Goal: Task Accomplishment & Management: Manage account settings

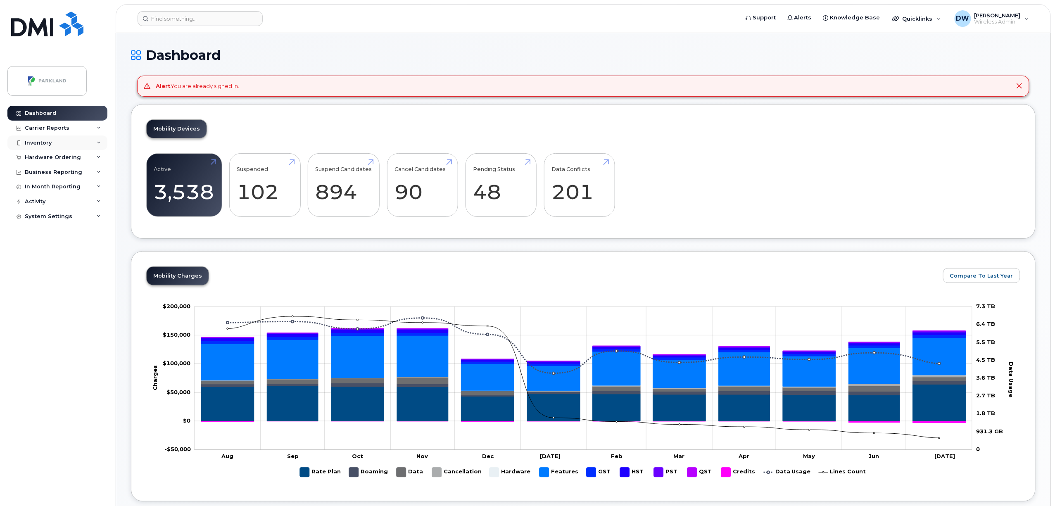
click at [43, 142] on div "Inventory" at bounding box center [38, 143] width 27 height 7
click at [59, 158] on div "Mobility Devices" at bounding box center [52, 157] width 47 height 7
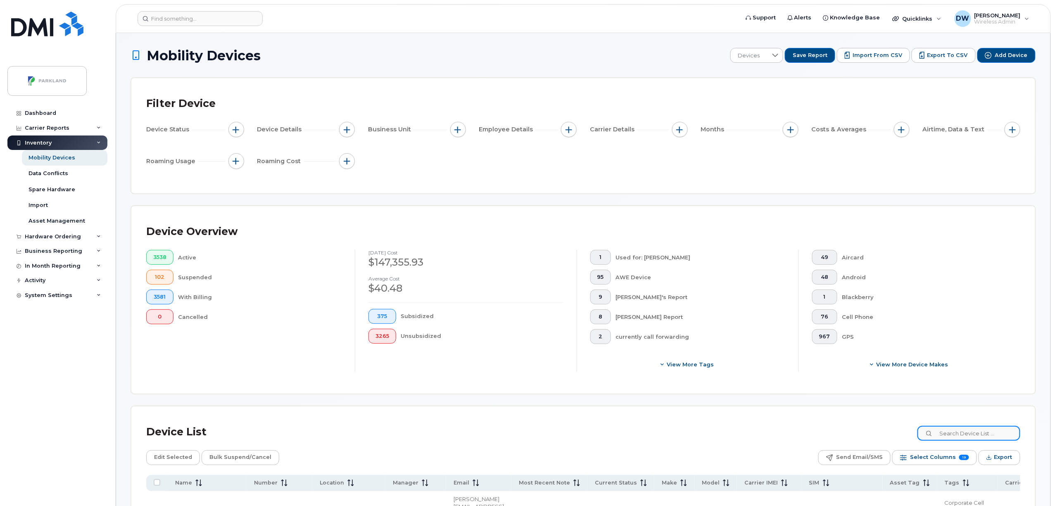
click at [955, 433] on input at bounding box center [969, 433] width 103 height 15
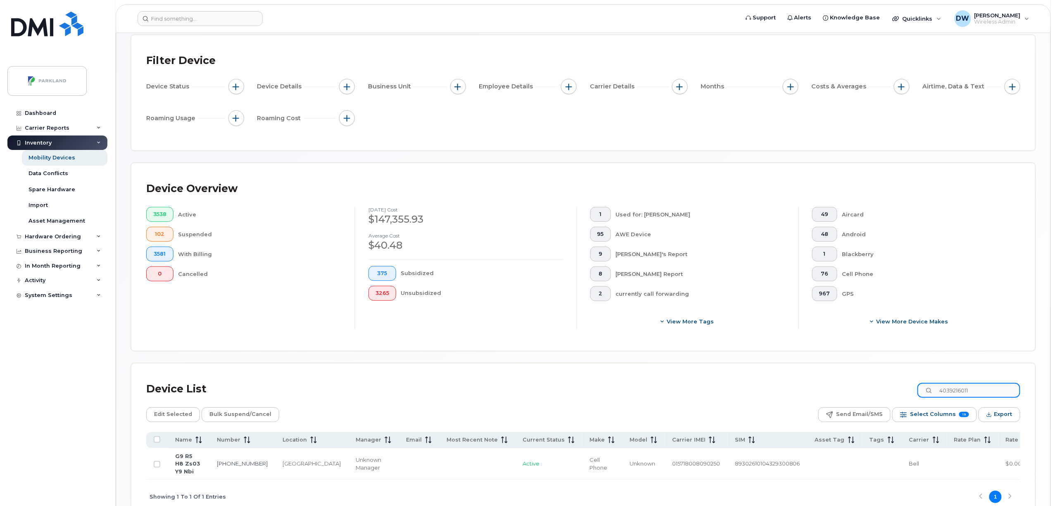
scroll to position [50, 0]
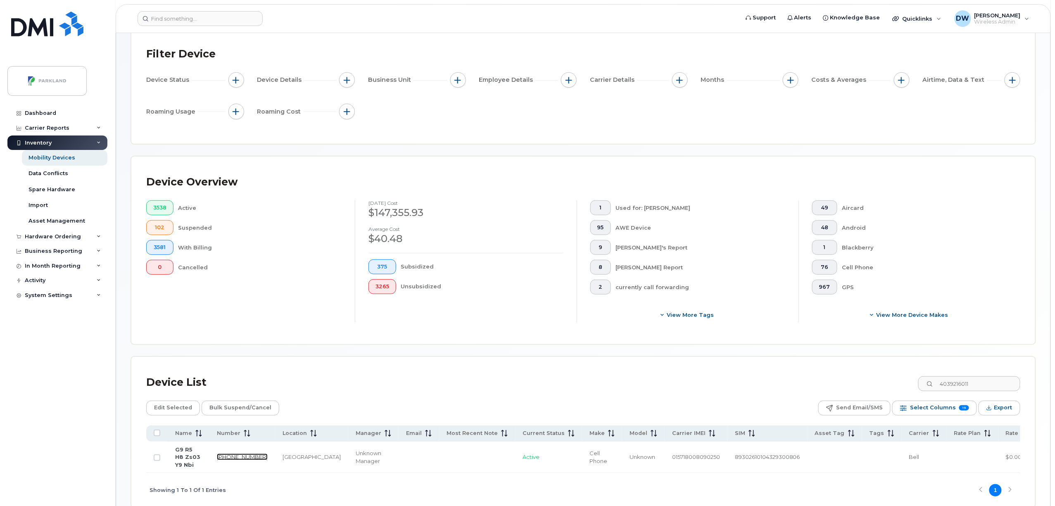
click at [225, 454] on link "403-921-6011" at bounding box center [242, 457] width 51 height 7
drag, startPoint x: 983, startPoint y: 385, endPoint x: 879, endPoint y: 385, distance: 103.3
click at [879, 385] on div "Device List 4039216011" at bounding box center [583, 382] width 874 height 21
paste input "2145"
click at [226, 456] on link "403-921-2145" at bounding box center [242, 457] width 51 height 7
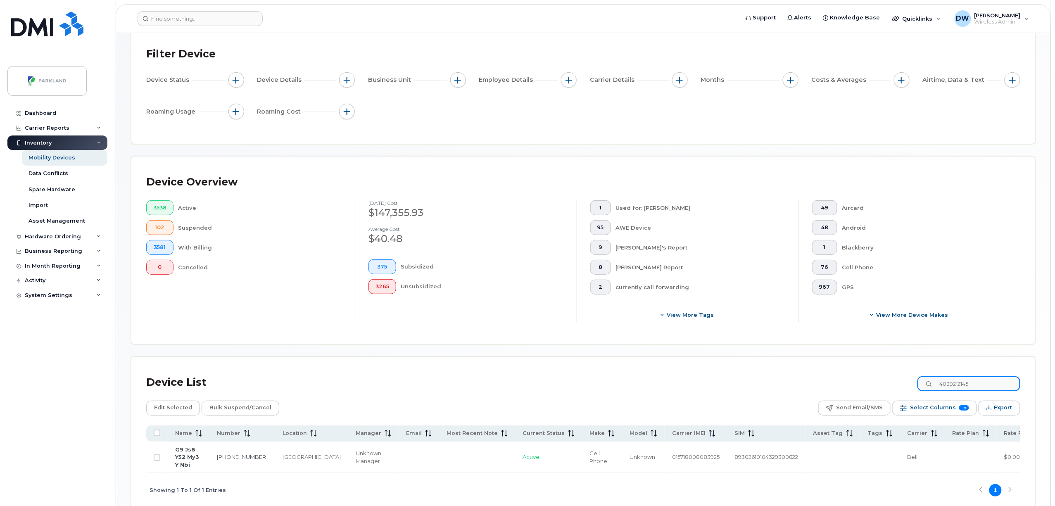
drag, startPoint x: 994, startPoint y: 383, endPoint x: 926, endPoint y: 383, distance: 67.4
click at [926, 383] on div "Device List 4039212145" at bounding box center [583, 382] width 874 height 21
paste input "4652872"
type input "4034652872"
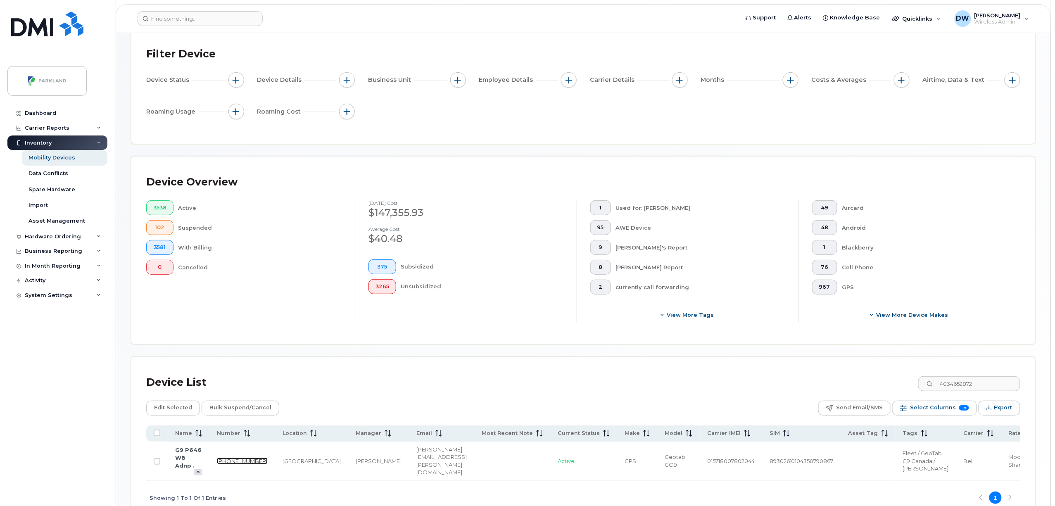
click at [224, 464] on link "403-465-2872" at bounding box center [242, 461] width 51 height 7
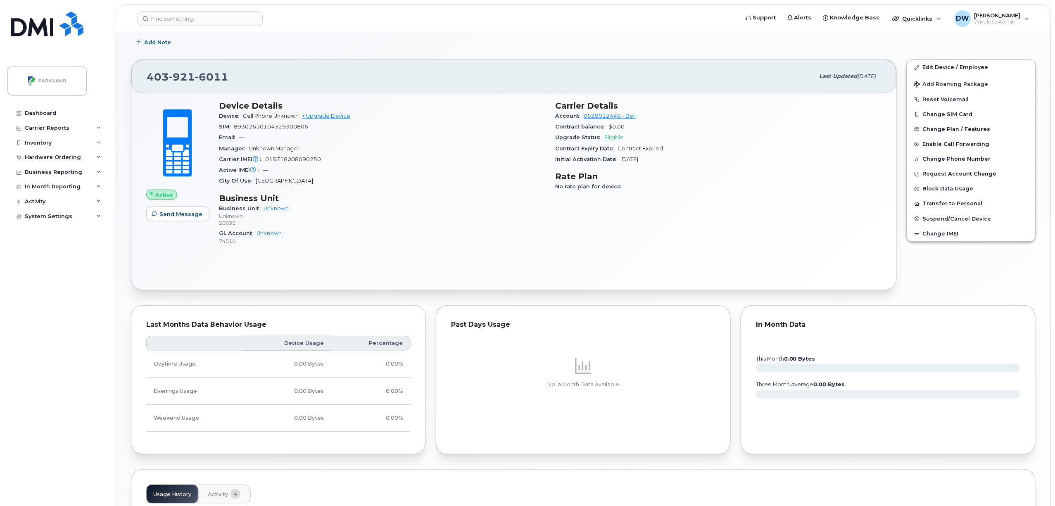
scroll to position [127, 0]
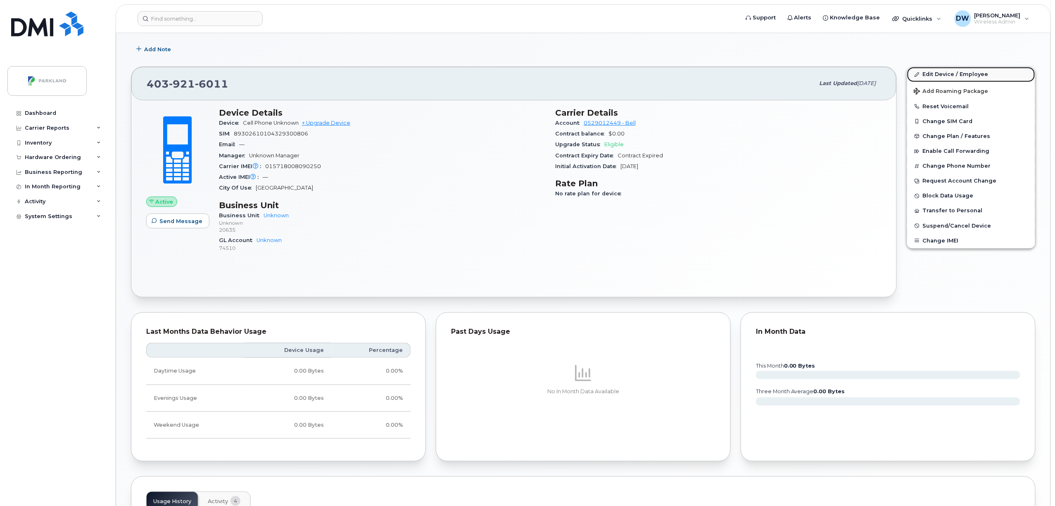
click at [944, 74] on link "Edit Device / Employee" at bounding box center [971, 74] width 128 height 15
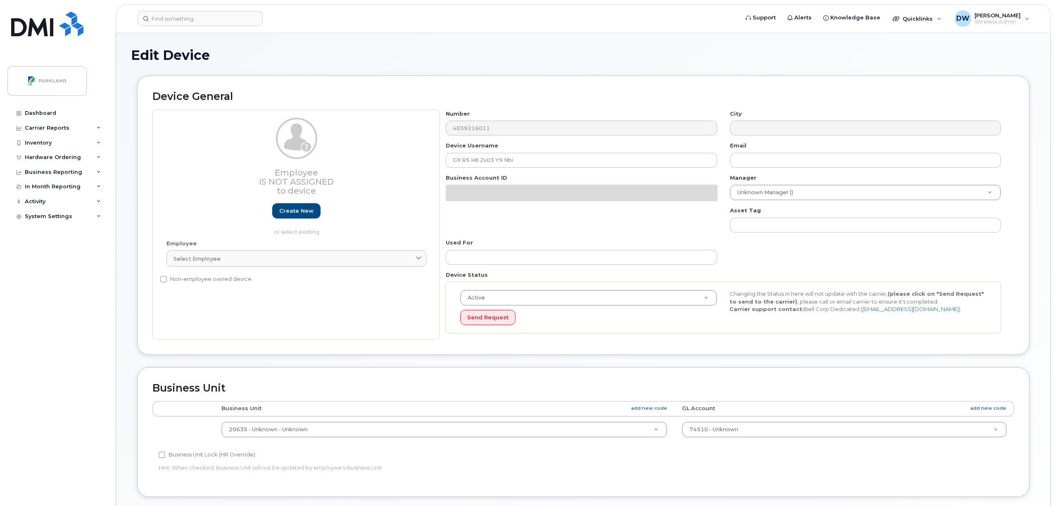
select select "1386636"
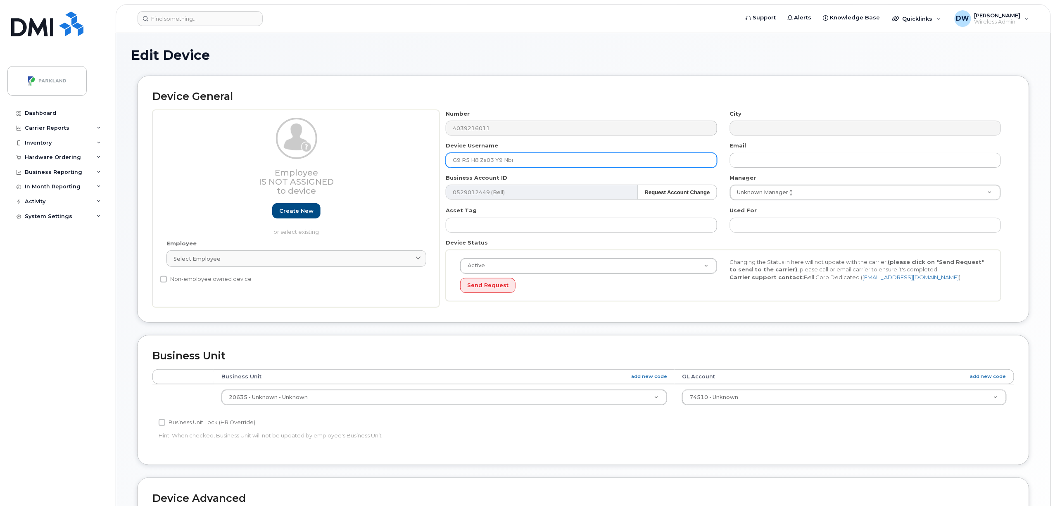
click at [454, 161] on input "G9 R5 H8 Zs03 Y9 Nbi" at bounding box center [581, 160] width 271 height 15
paste input "G9R5H8ZS03Y9"
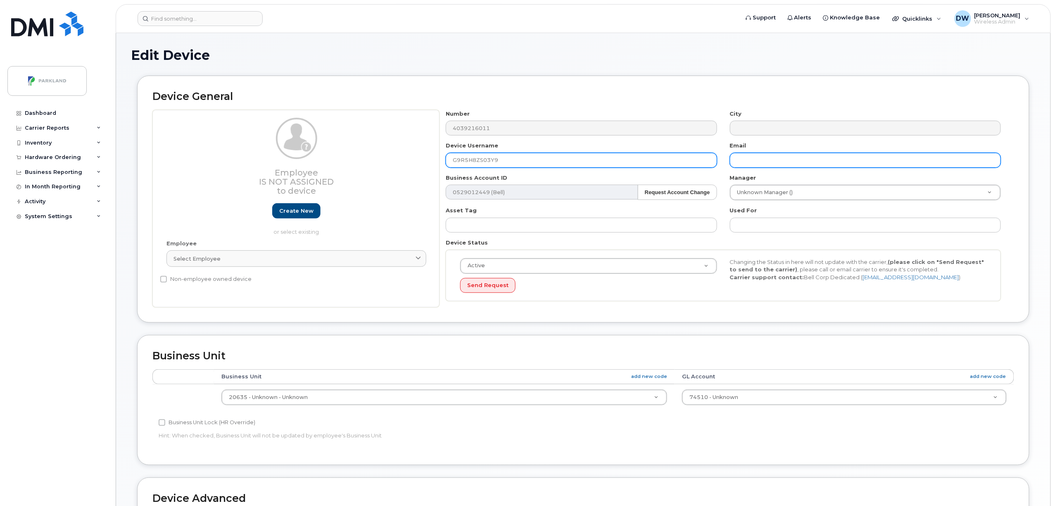
type input "G9R5H8ZS03Y9"
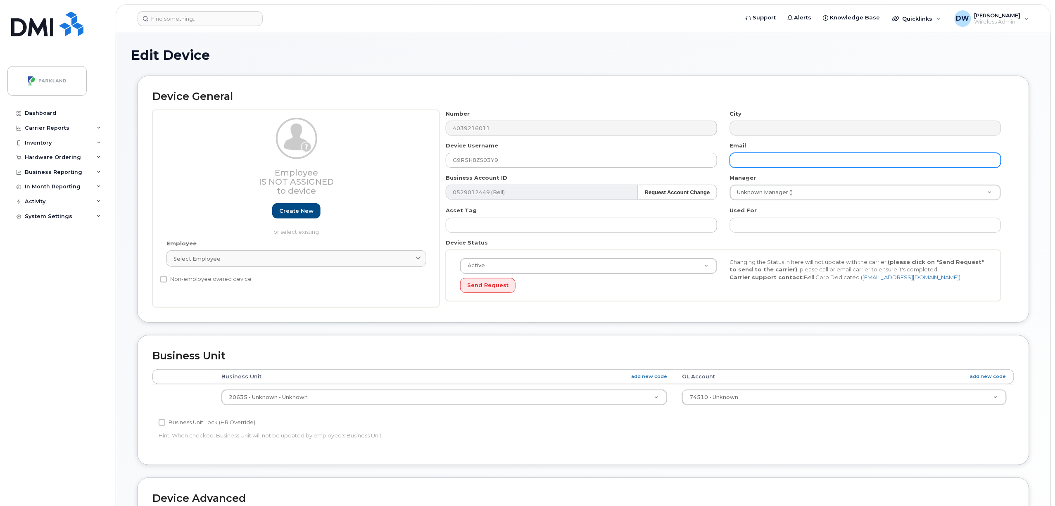
click at [748, 161] on input "text" at bounding box center [865, 160] width 271 height 15
type input "derrick.wildi@parkland.ca"
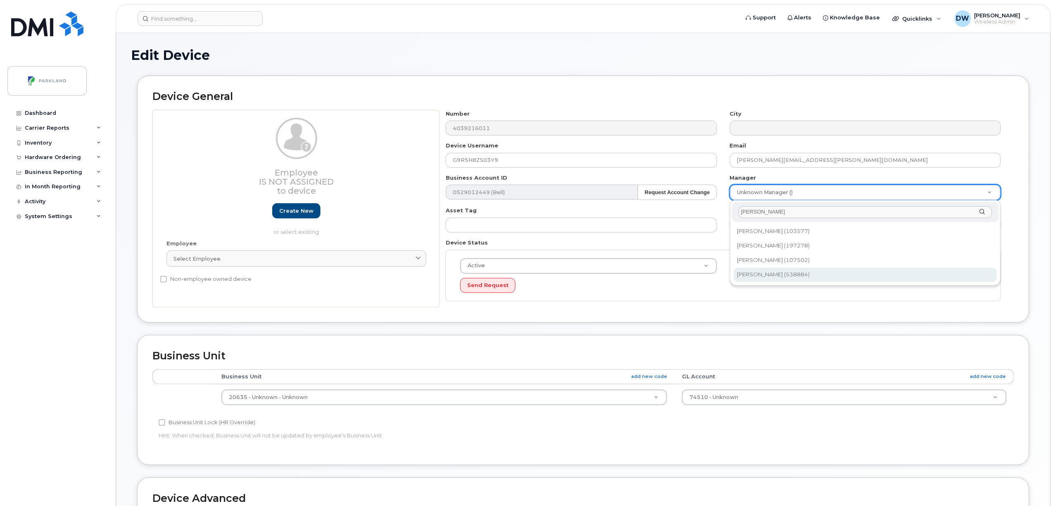
type input "[PERSON_NAME]"
type input "876592"
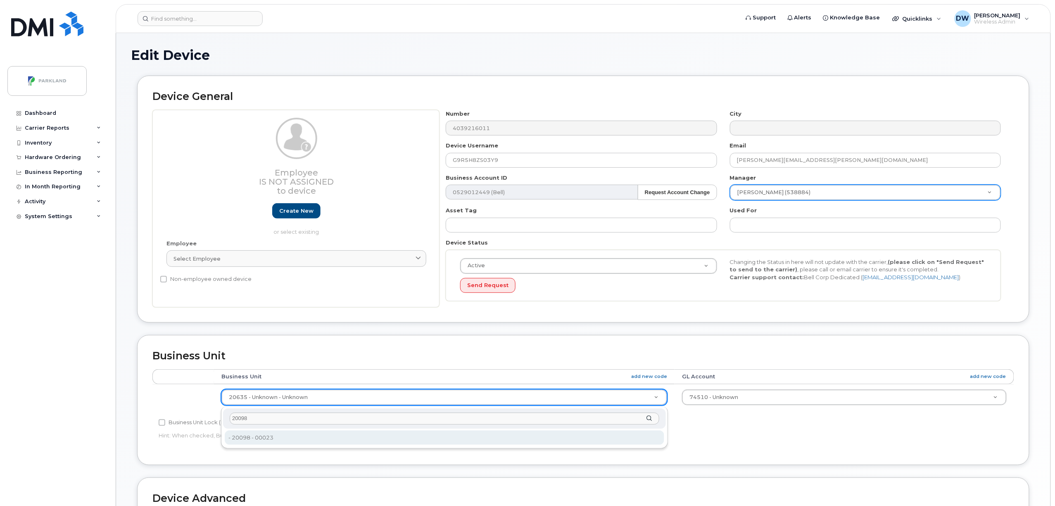
type input "20098"
type input "586849"
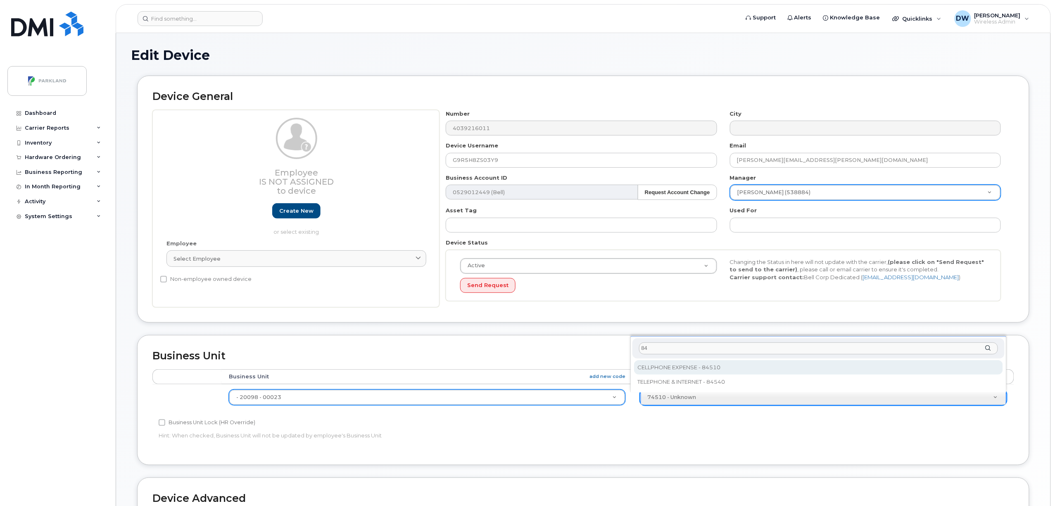
type input "84"
select select "1386637"
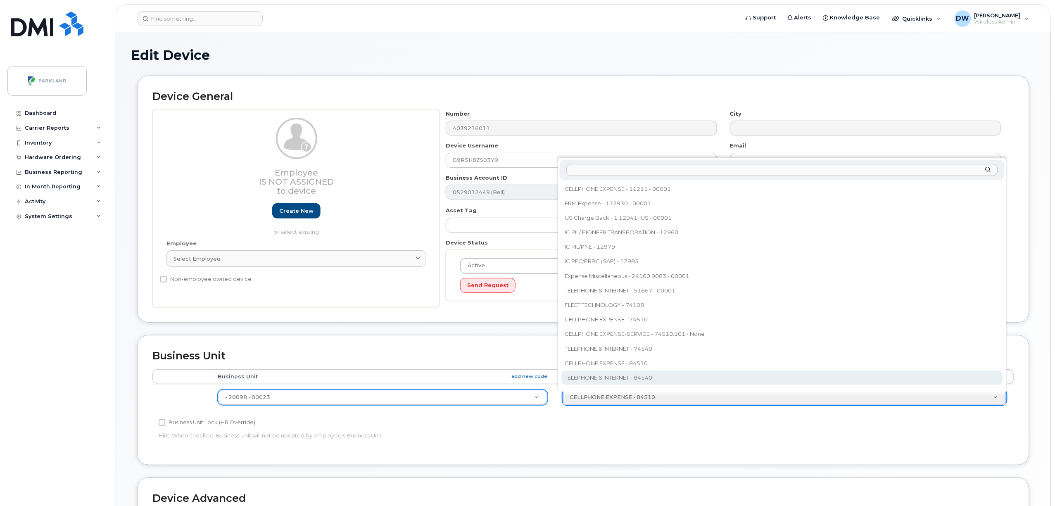
select select "1386639"
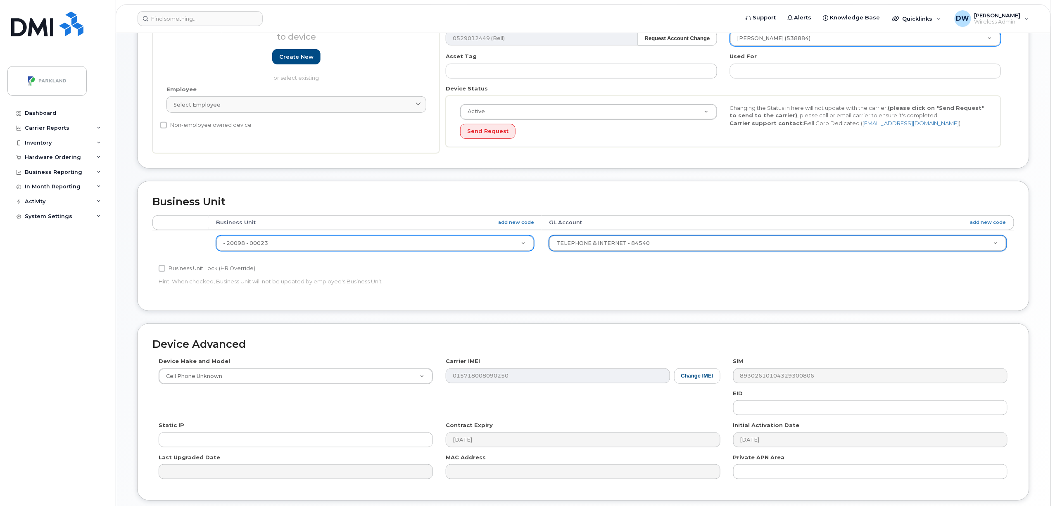
scroll to position [156, 0]
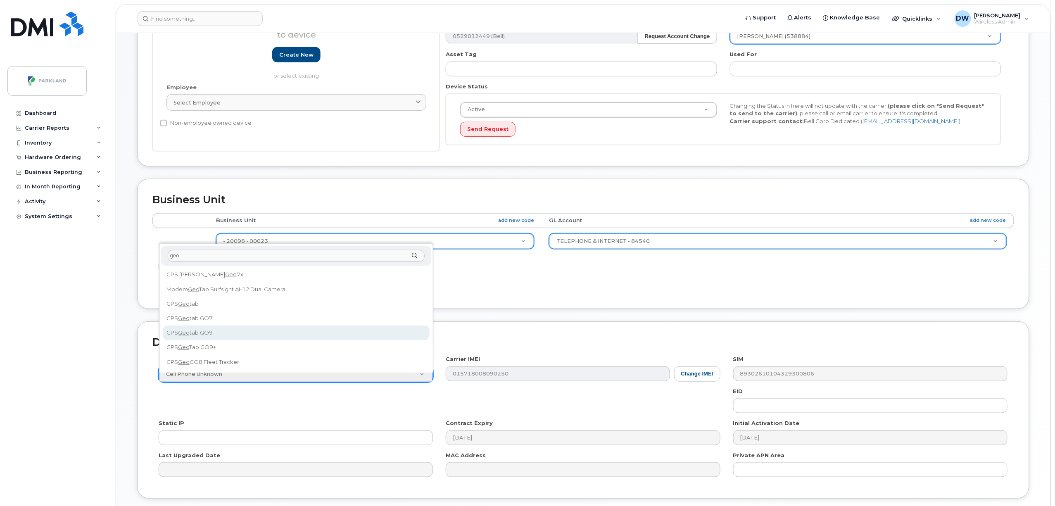
type input "geo"
select select "2728"
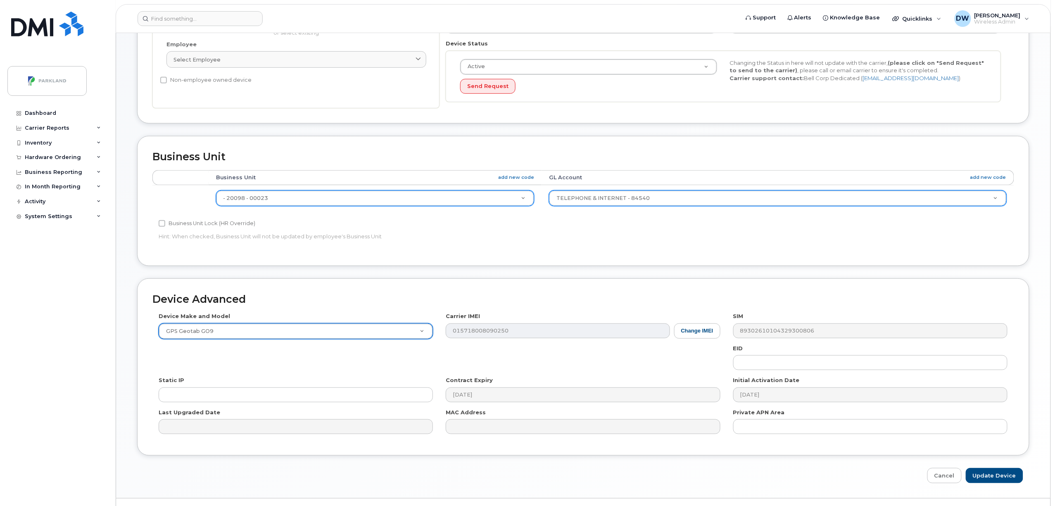
scroll to position [208, 0]
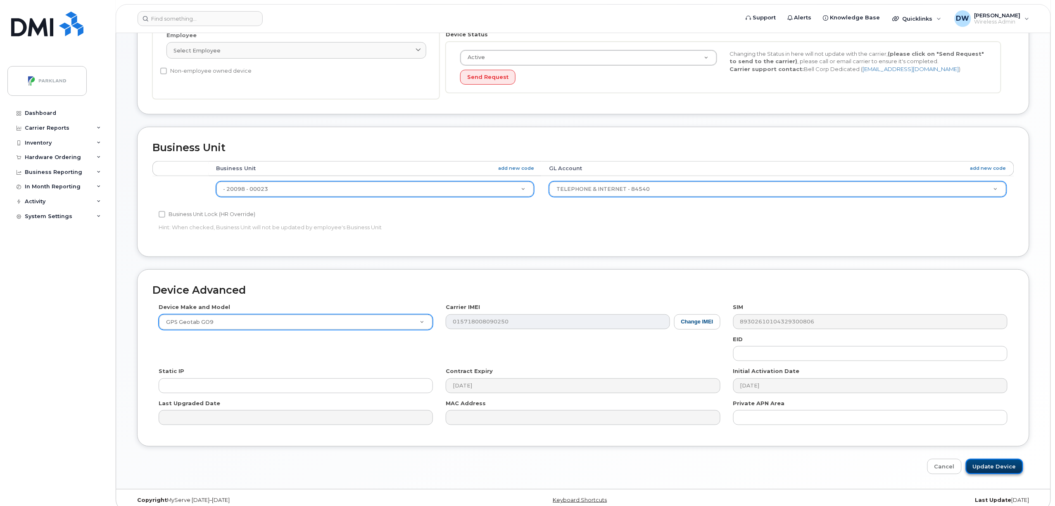
click at [999, 469] on input "Update Device" at bounding box center [994, 466] width 57 height 15
type input "Saving..."
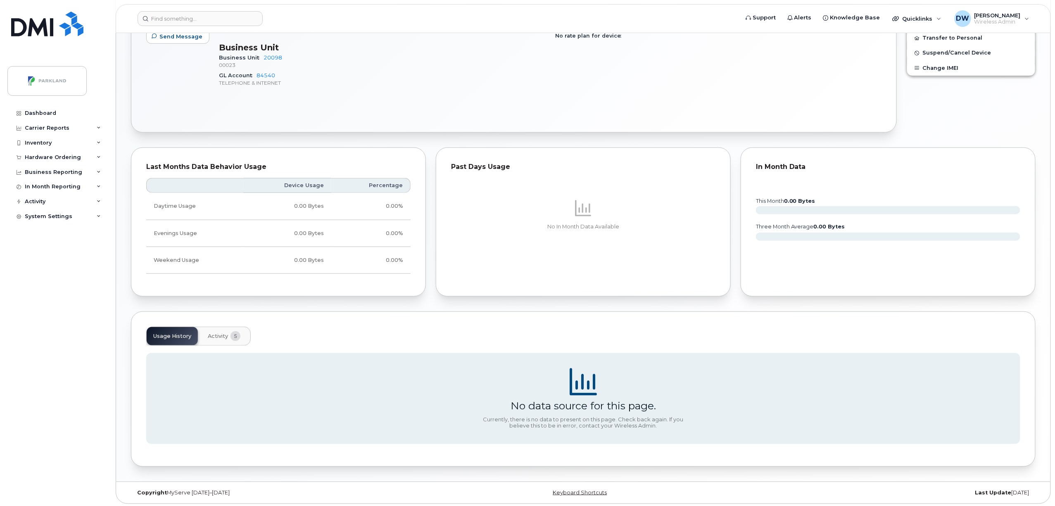
scroll to position [290, 0]
click at [217, 331] on span "Activity" at bounding box center [218, 334] width 20 height 7
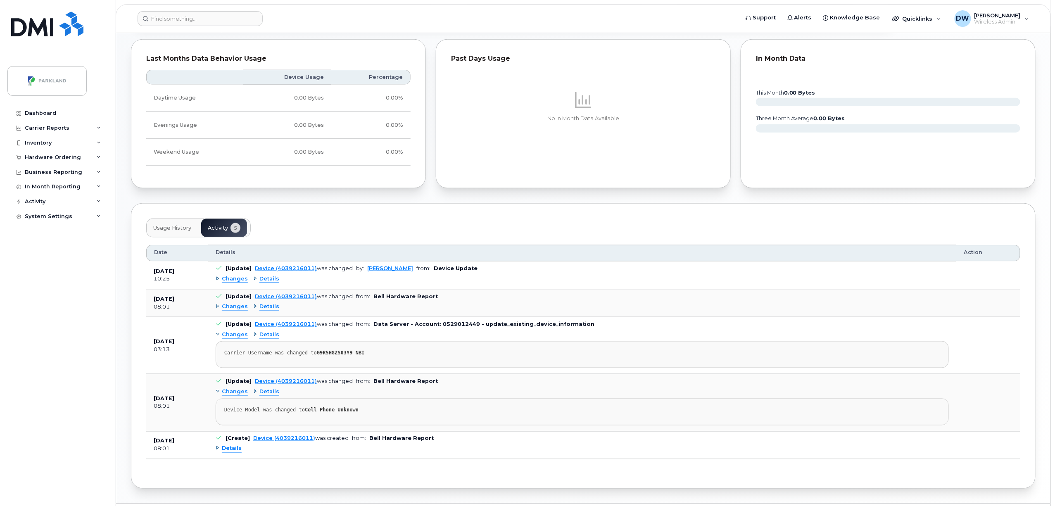
scroll to position [407, 0]
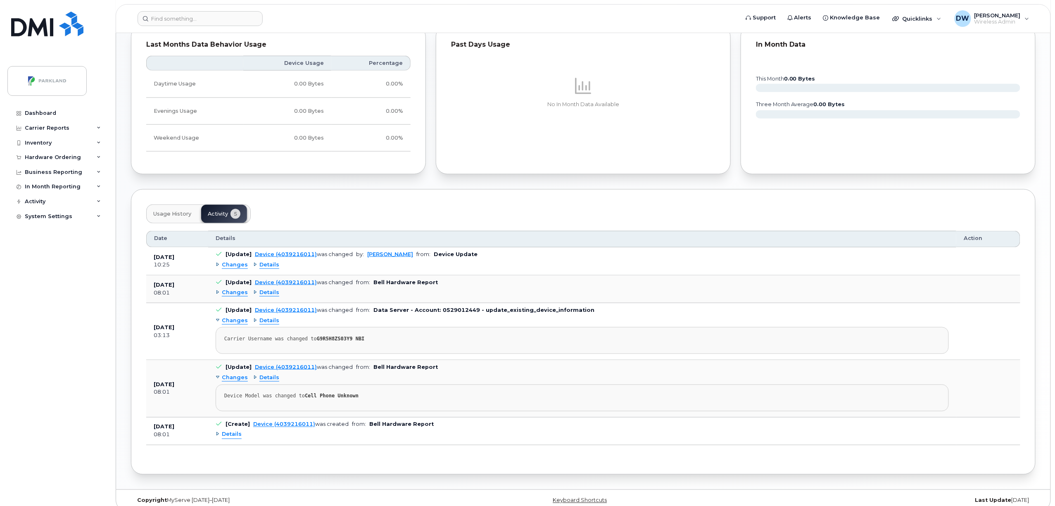
click at [914, 207] on div "Usage History Activity 5" at bounding box center [583, 214] width 874 height 19
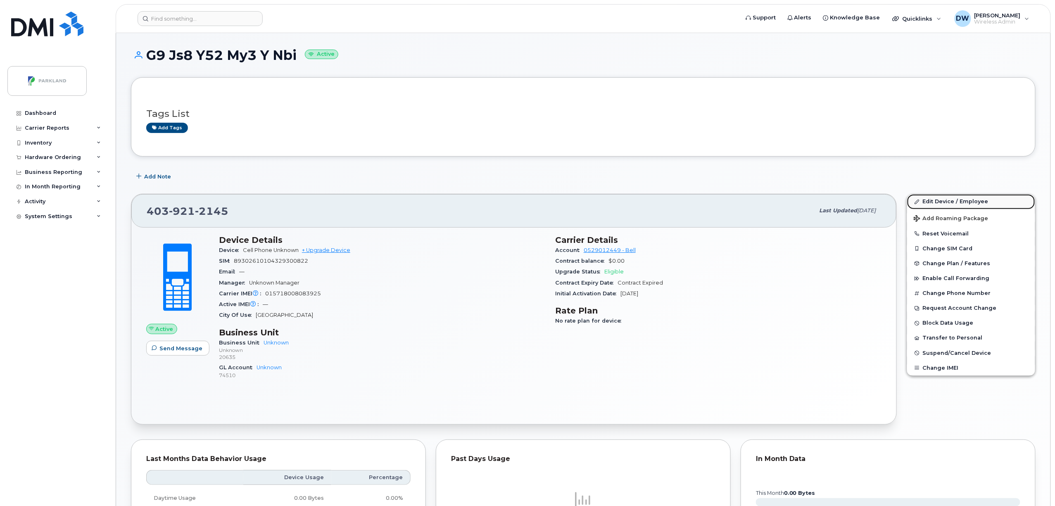
click at [952, 200] on link "Edit Device / Employee" at bounding box center [971, 201] width 128 height 15
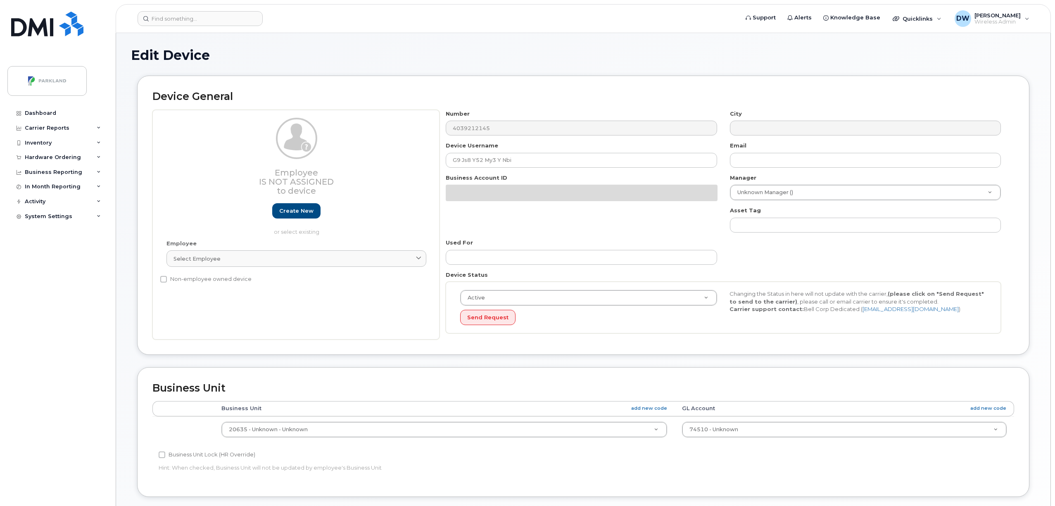
select select "1386636"
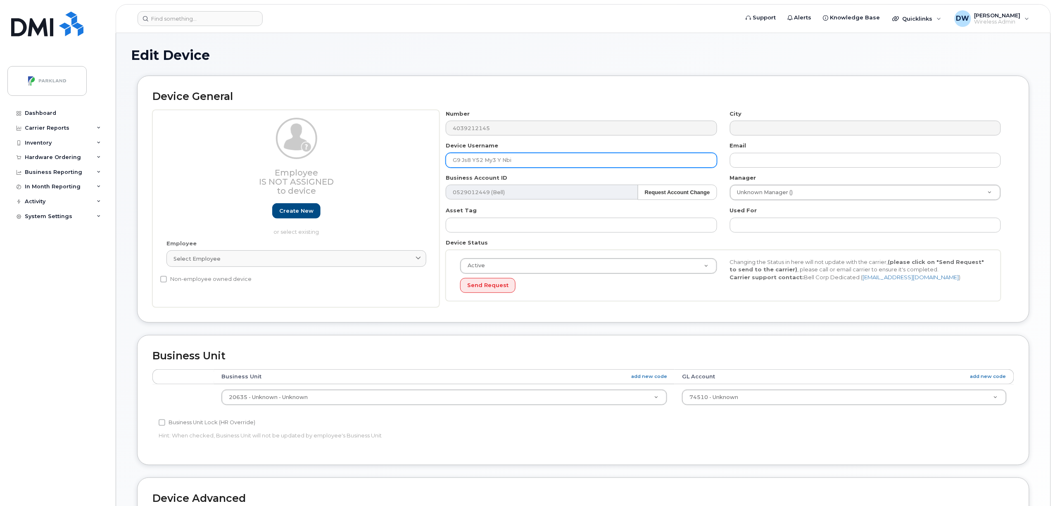
drag, startPoint x: 514, startPoint y: 161, endPoint x: 439, endPoint y: 159, distance: 75.6
click at [439, 159] on div "Employee Is not assigned to device Create new or select existing Employee Selec…" at bounding box center [583, 209] width 862 height 198
paste input "JS8Y52MY3Y"
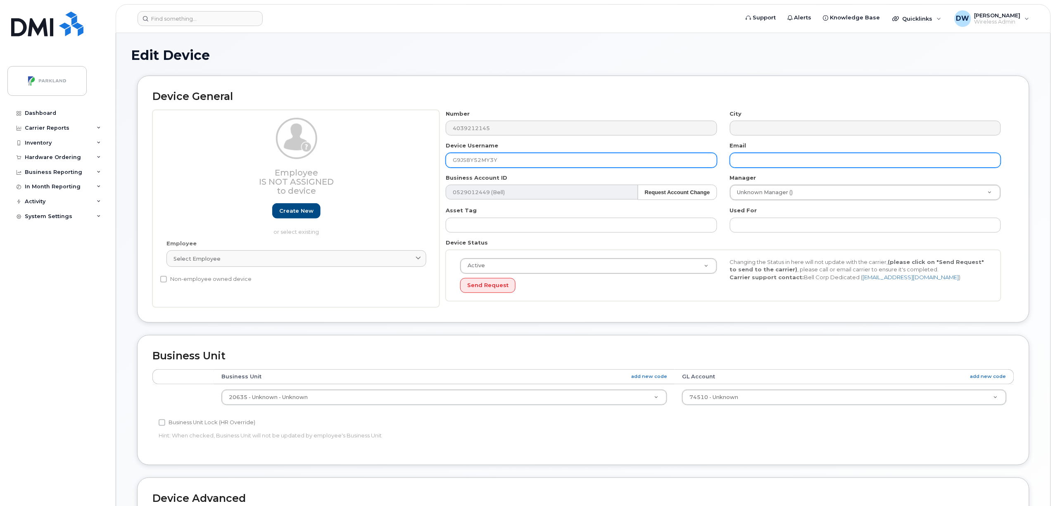
type input "G9JS8Y52MY3Y"
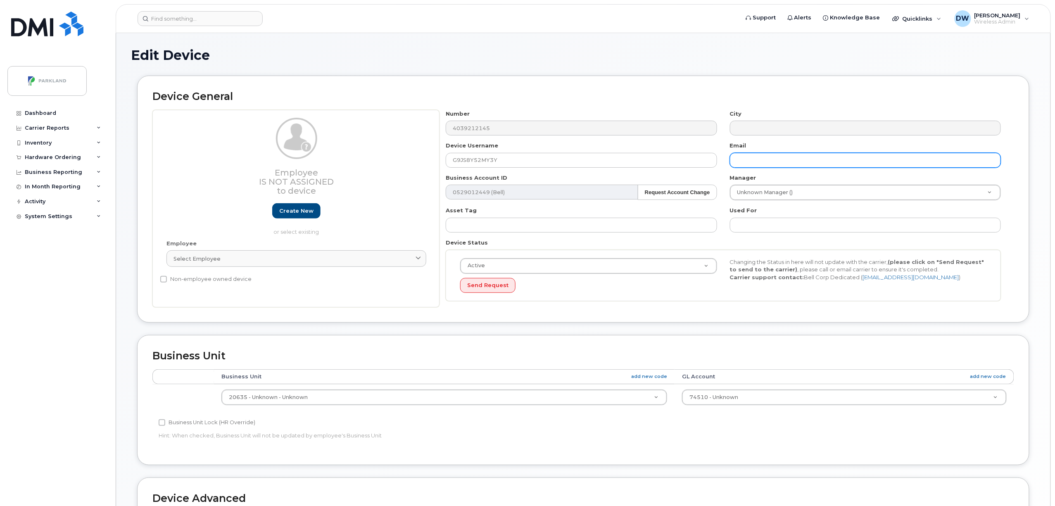
click at [780, 164] on input "text" at bounding box center [865, 160] width 271 height 15
type input "[PERSON_NAME][EMAIL_ADDRESS][PERSON_NAME][DOMAIN_NAME]"
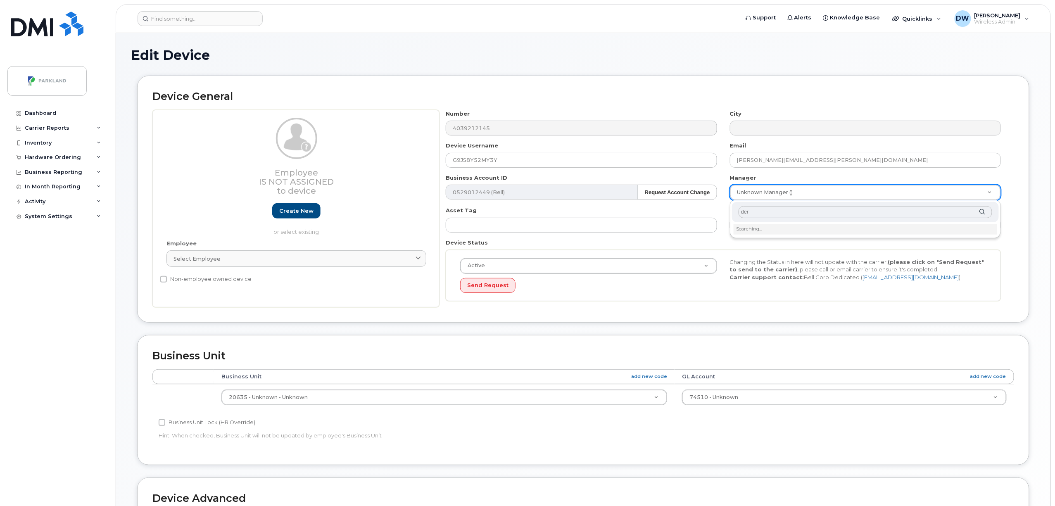
click at [763, 211] on input "der" at bounding box center [866, 212] width 254 height 12
type input "derri"
type input "Derr"
click at [757, 208] on input "text" at bounding box center [866, 212] width 254 height 12
type input "derrick Wildi"
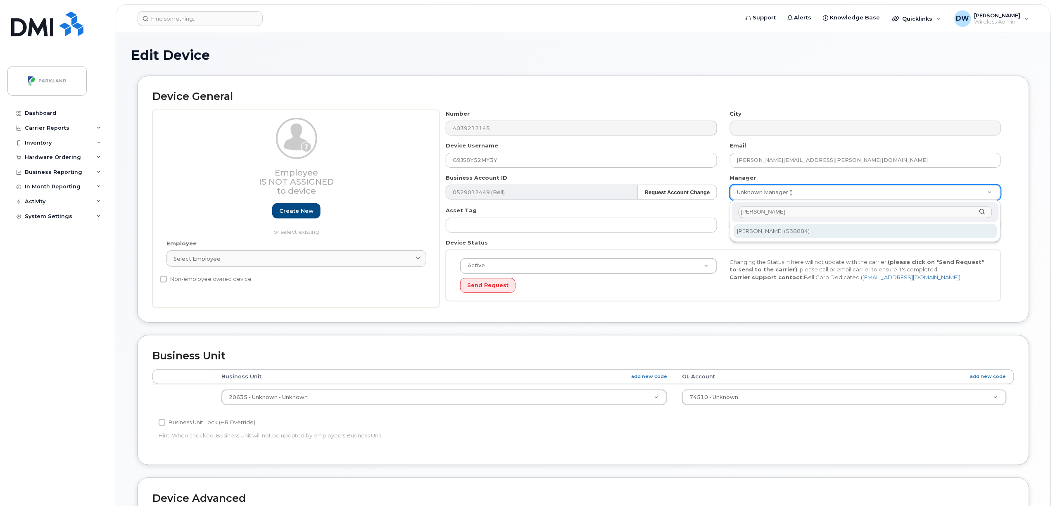
click at [982, 208] on div "derrick Wildi" at bounding box center [865, 212] width 267 height 20
type input "876592"
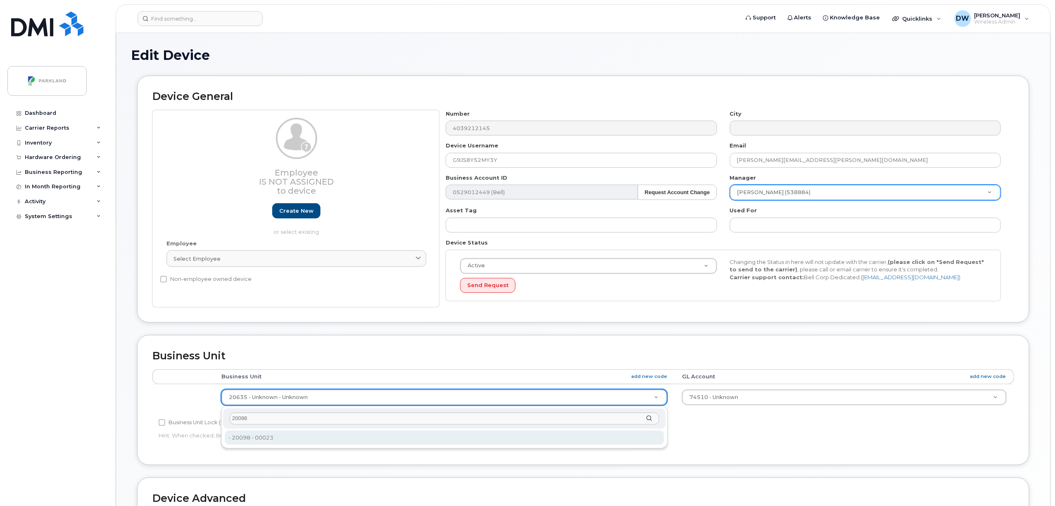
type input "20098"
type input "586849"
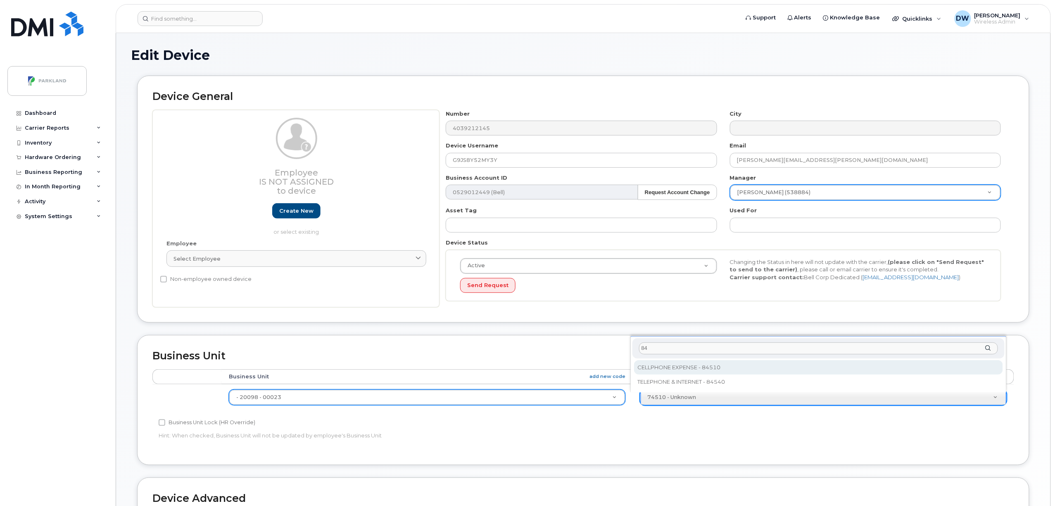
type input "84"
select select "1386637"
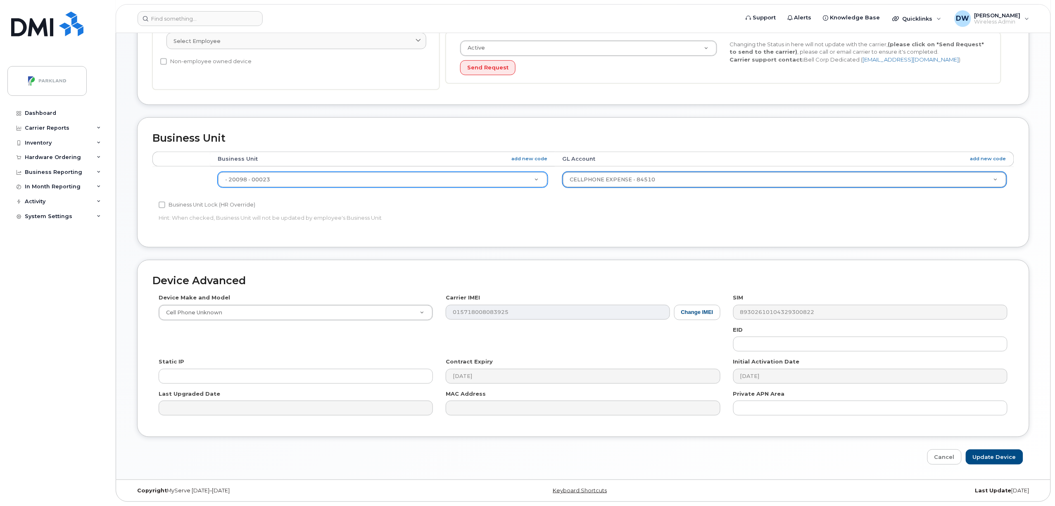
scroll to position [221, 0]
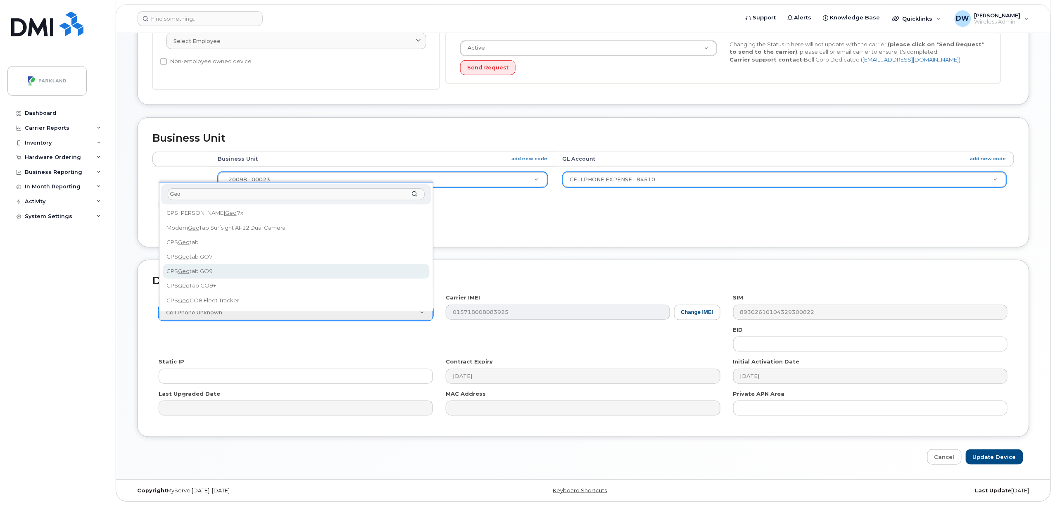
type input "Geo"
select select "2728"
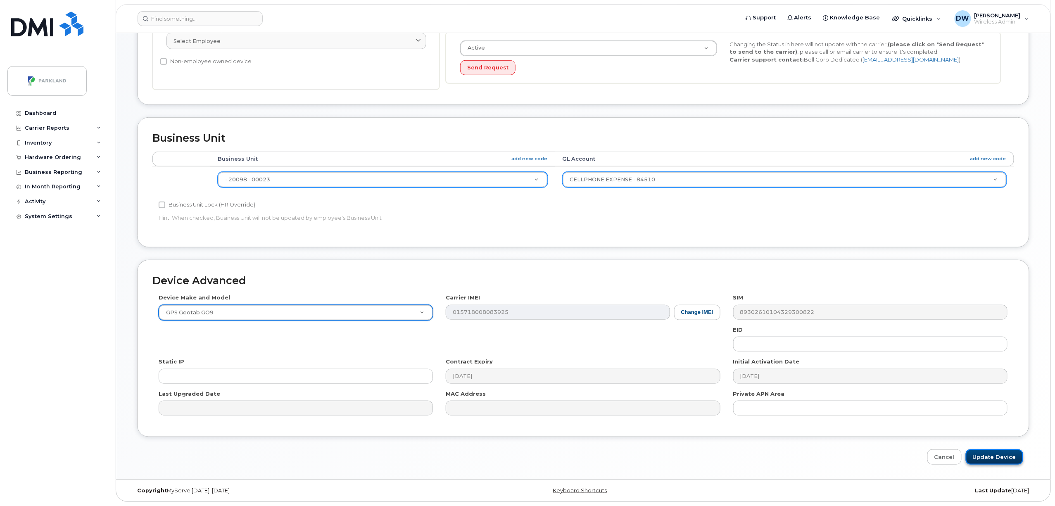
click at [1000, 458] on input "Update Device" at bounding box center [994, 457] width 57 height 15
type input "Saving..."
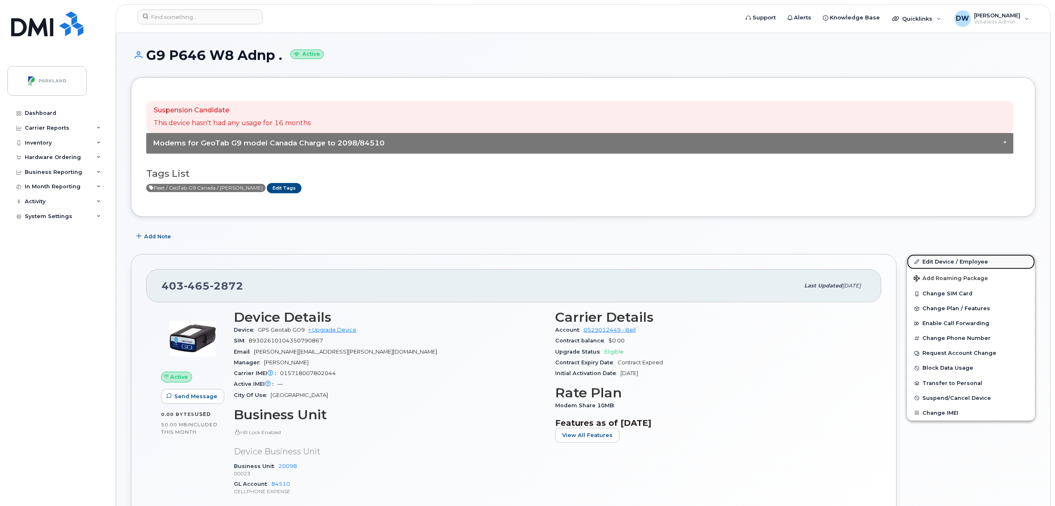
click at [947, 261] on link "Edit Device / Employee" at bounding box center [971, 262] width 128 height 15
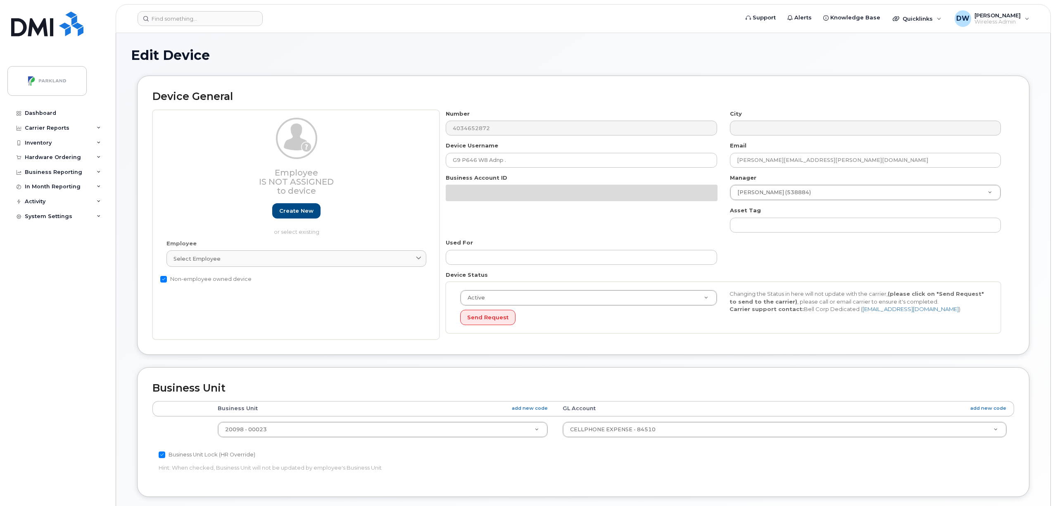
select select "1386637"
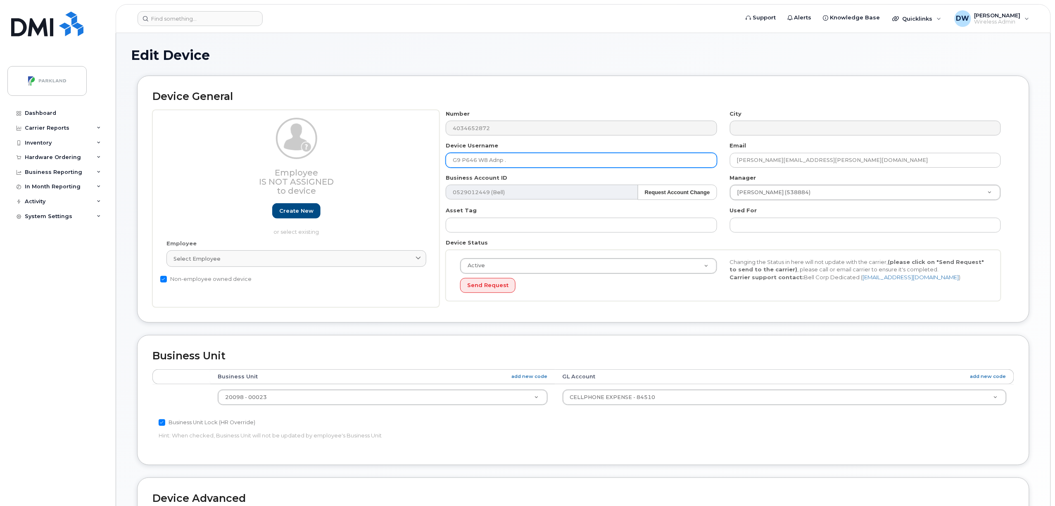
drag, startPoint x: 518, startPoint y: 161, endPoint x: 430, endPoint y: 158, distance: 88.1
click at [430, 158] on div "Employee Is not assigned to device Create new or select existing Employee Selec…" at bounding box center [583, 209] width 862 height 198
paste input "P646W8ADNP"
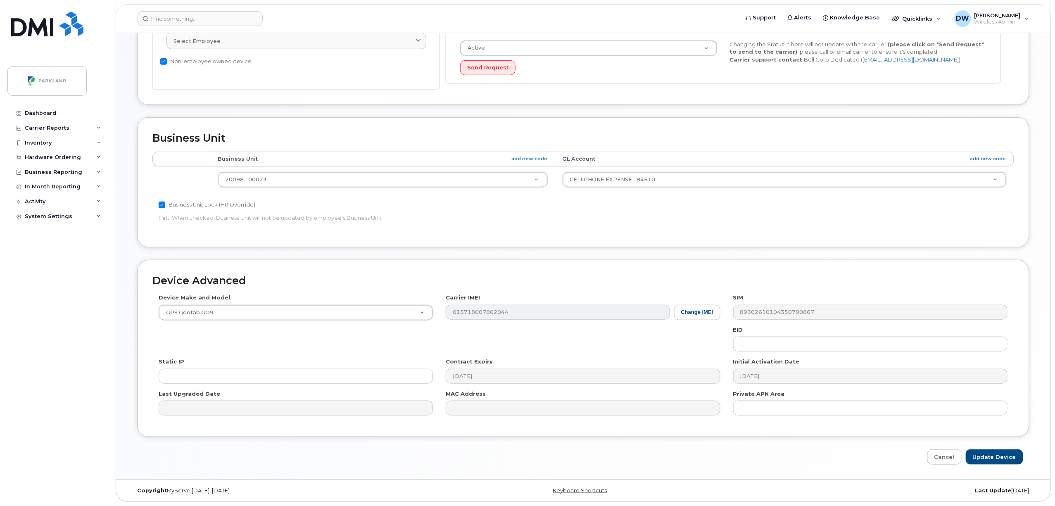
scroll to position [217, 0]
type input "G9P646W8ADNP"
click at [999, 460] on input "Update Device" at bounding box center [994, 458] width 57 height 15
type input "Saving..."
